Goal: Task Accomplishment & Management: Use online tool/utility

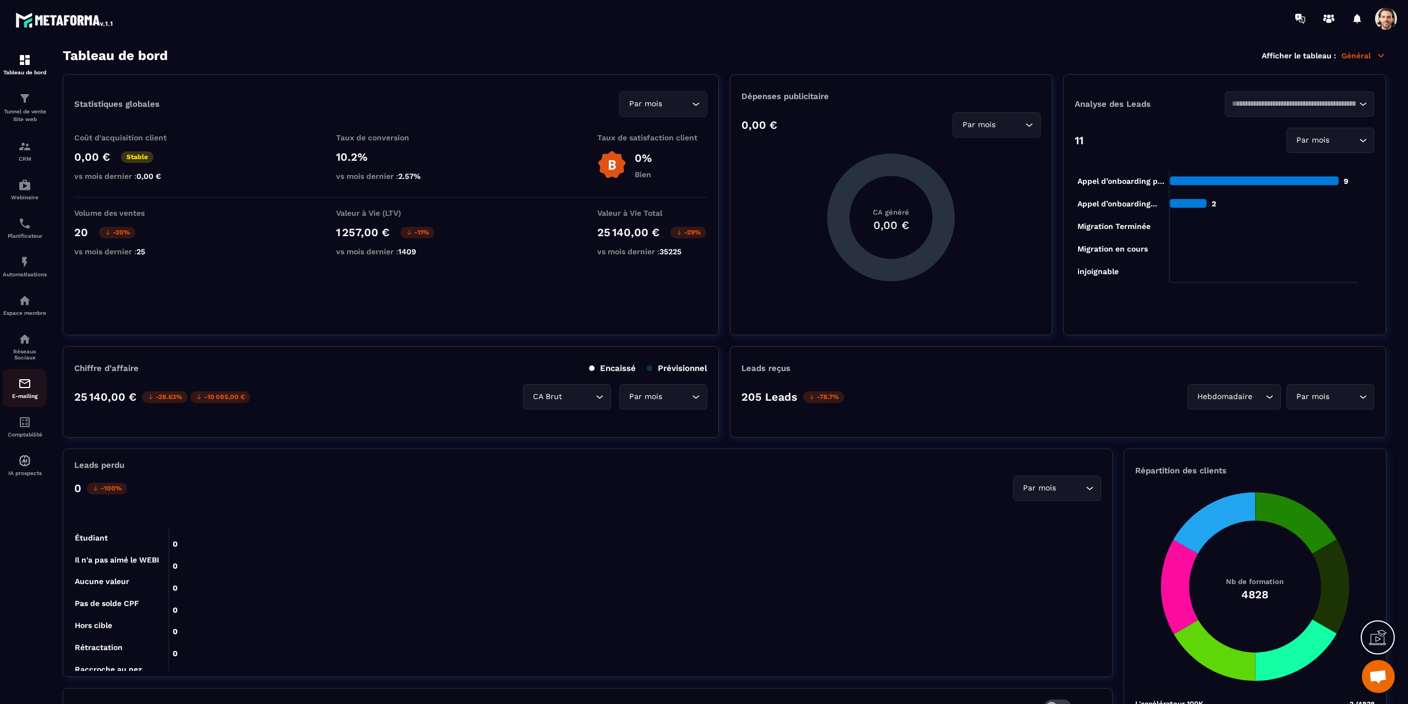
click at [28, 399] on p "E-mailing" at bounding box center [25, 396] width 44 height 6
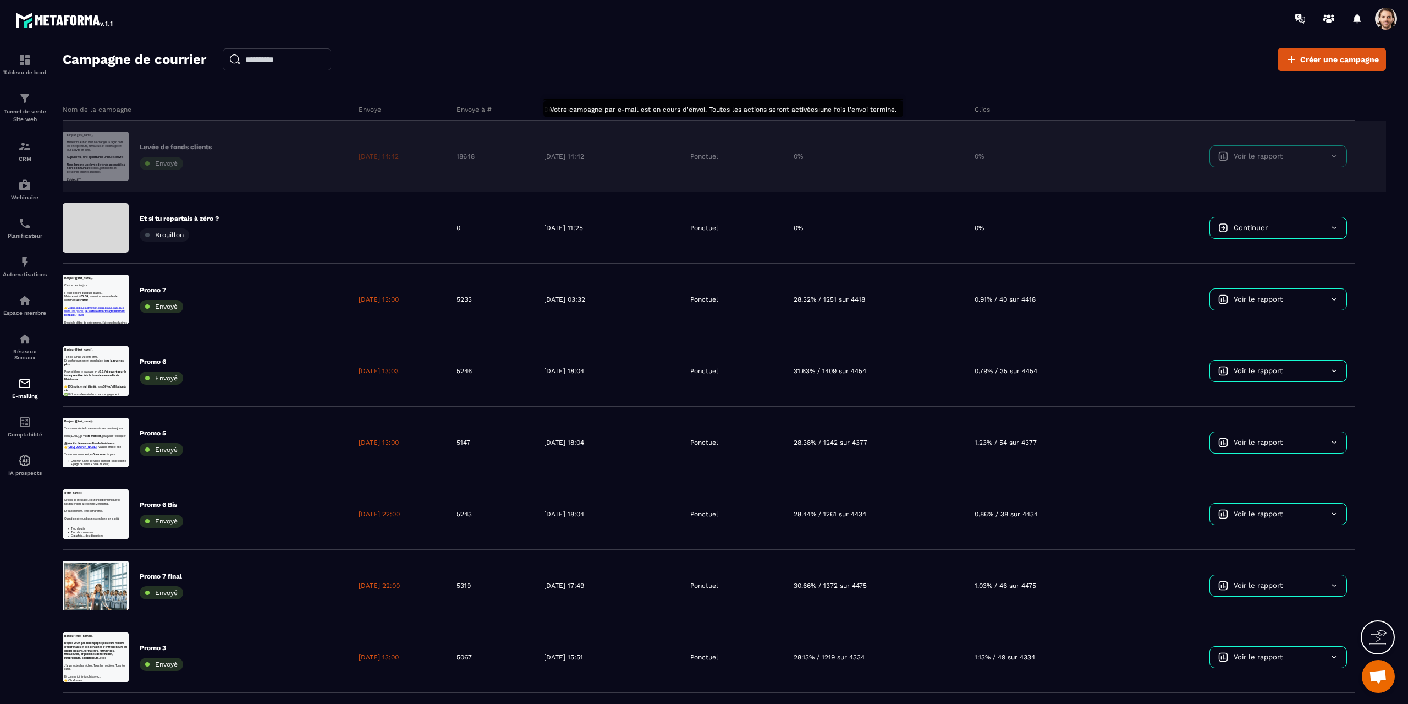
click at [448, 175] on div "[DATE] 14:42" at bounding box center [399, 156] width 98 height 72
click at [1271, 156] on span "Voir le rapport" at bounding box center [1258, 156] width 49 height 8
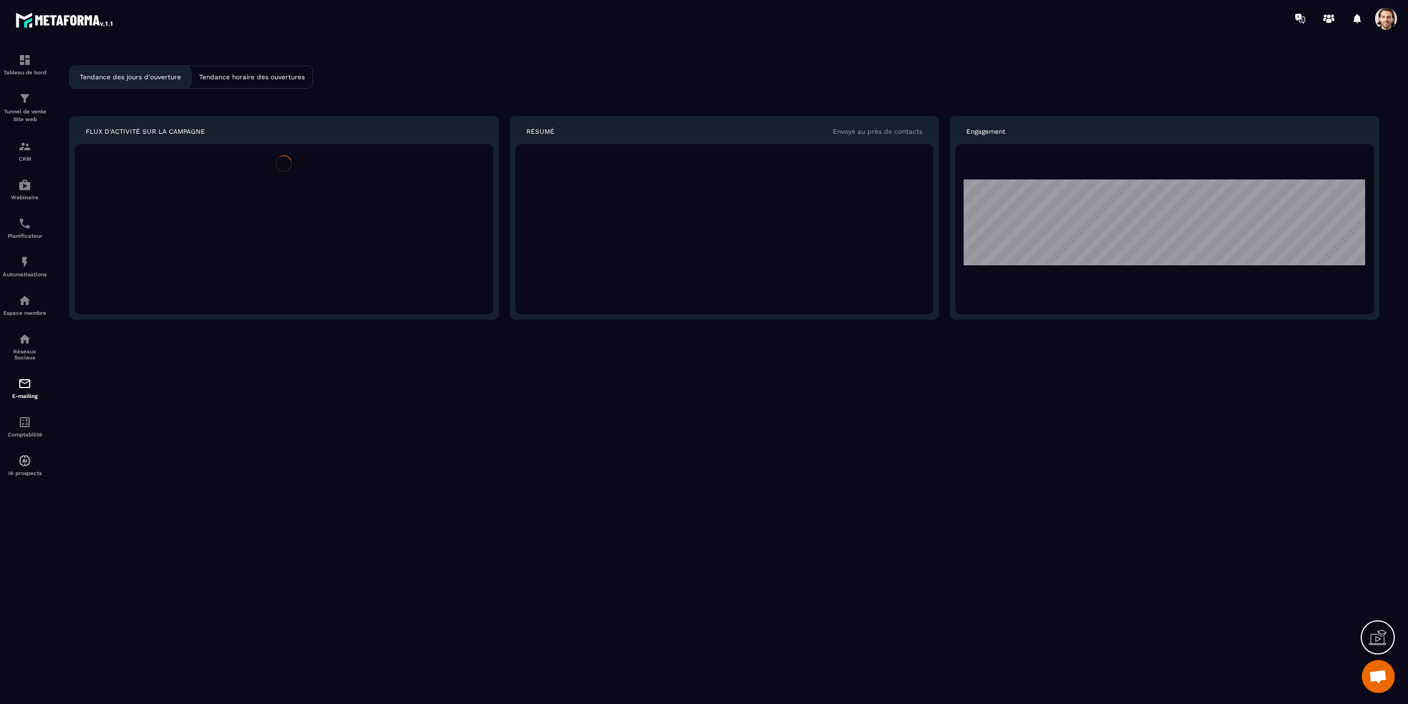
click at [1333, 155] on div at bounding box center [1164, 229] width 419 height 170
